Goal: Task Accomplishment & Management: Use online tool/utility

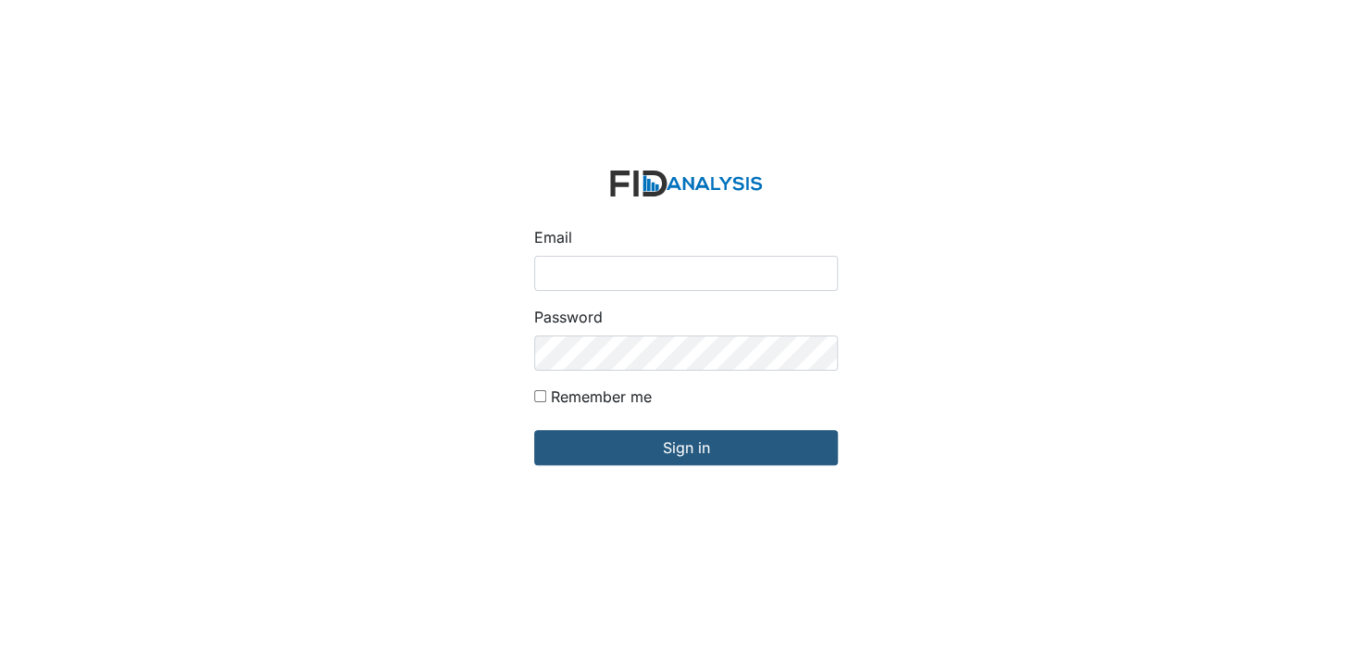
click at [607, 254] on div "Email" at bounding box center [686, 258] width 304 height 65
click at [605, 274] on input "Email" at bounding box center [686, 273] width 304 height 35
type input "[EMAIL_ADDRESS][DOMAIN_NAME]"
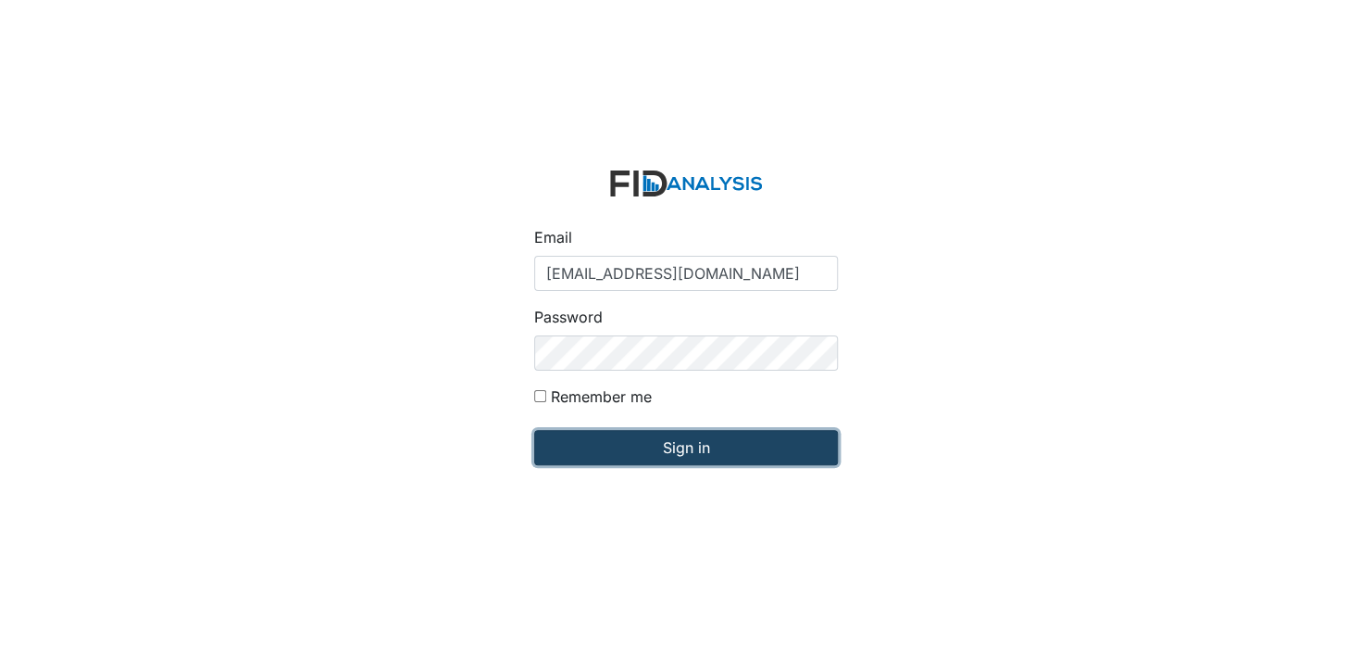
click at [633, 445] on input "Sign in" at bounding box center [686, 447] width 304 height 35
